Goal: Information Seeking & Learning: Learn about a topic

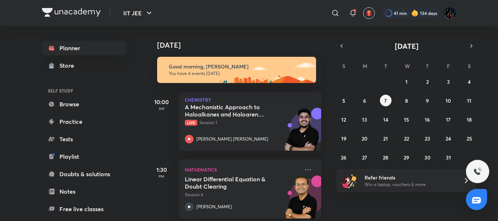
drag, startPoint x: 261, startPoint y: 113, endPoint x: 247, endPoint y: 17, distance: 97.1
click at [261, 113] on h5 "A Mechanistic Approach to Haloalkanes and Haloarenes - Part 1" at bounding box center [230, 110] width 91 height 15
